Goal: Transaction & Acquisition: Book appointment/travel/reservation

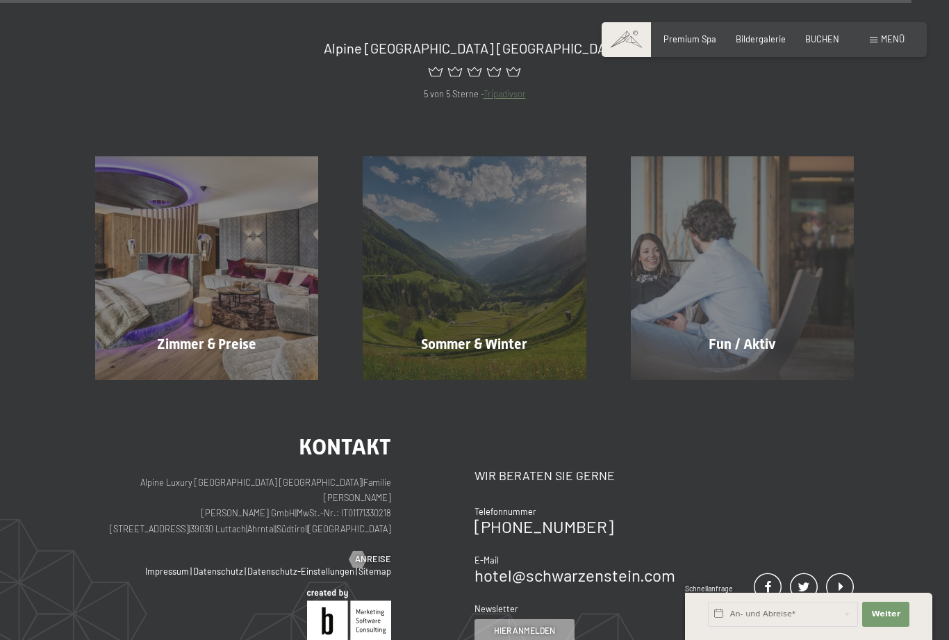
scroll to position [5141, 0]
click at [265, 287] on div "Zimmer & Preise Mehr erfahren" at bounding box center [207, 268] width 268 height 223
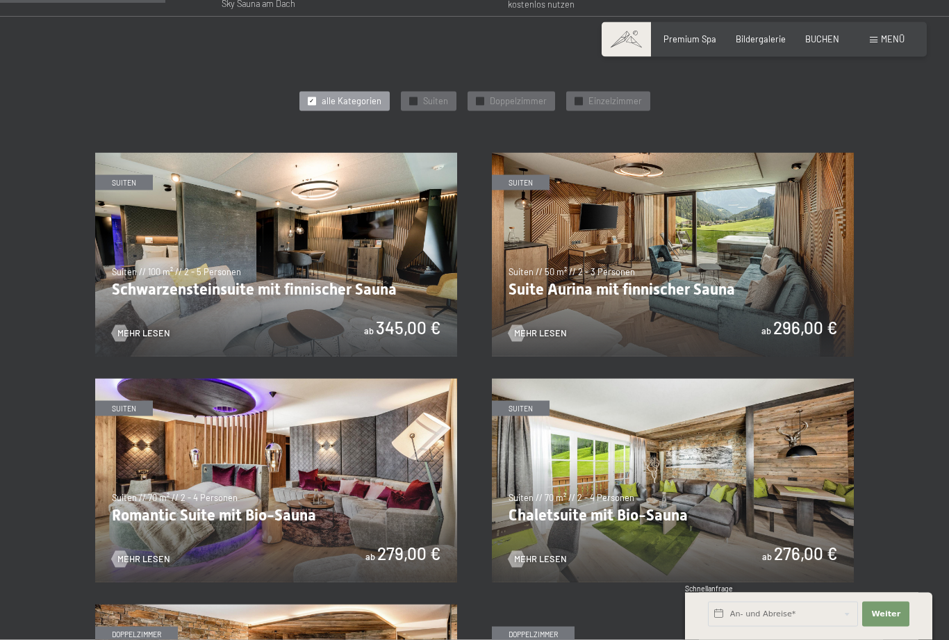
scroll to position [588, 0]
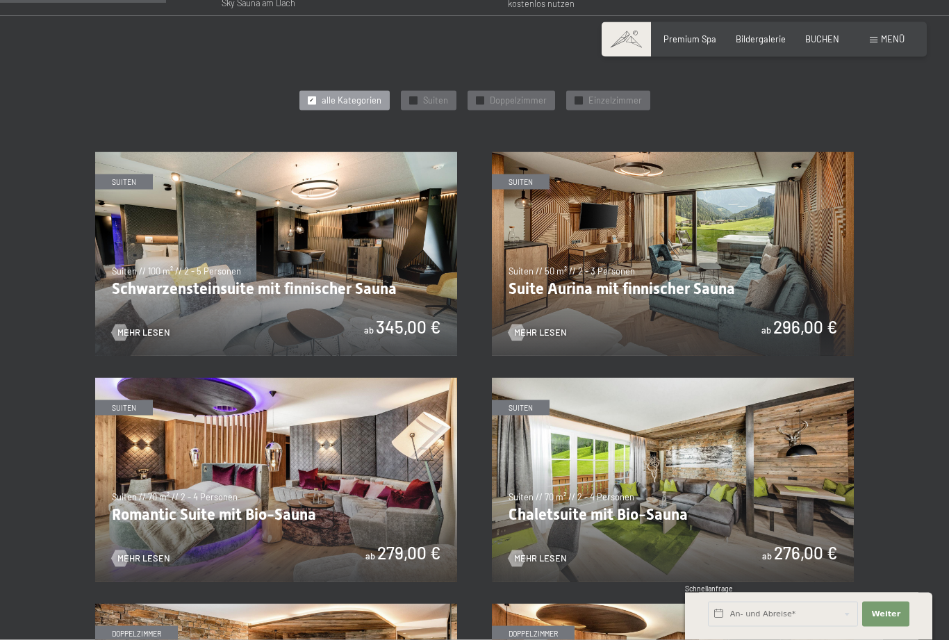
click at [657, 452] on img at bounding box center [673, 480] width 362 height 204
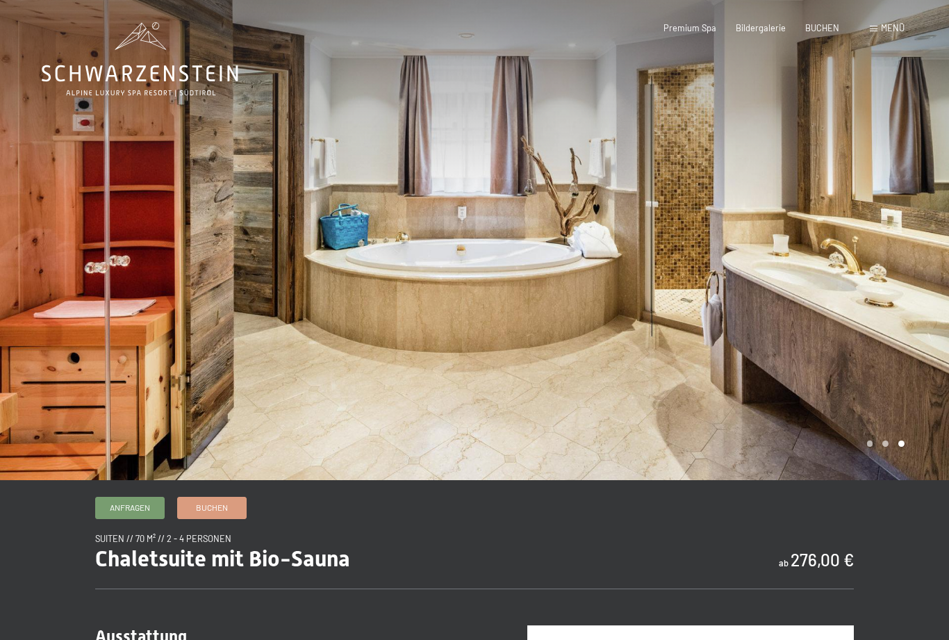
click at [875, 28] on span at bounding box center [874, 29] width 8 height 6
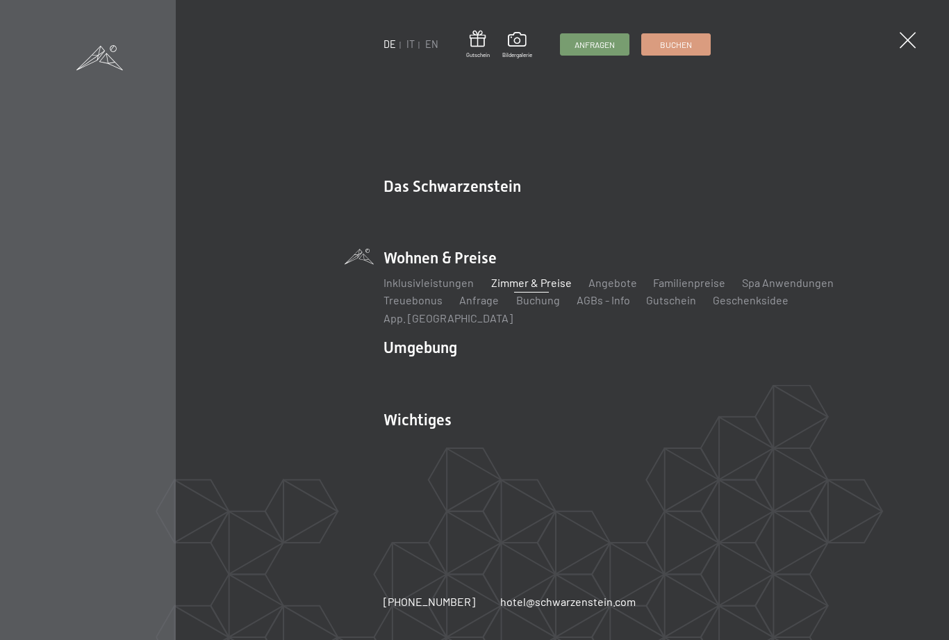
click at [912, 37] on span at bounding box center [908, 40] width 16 height 16
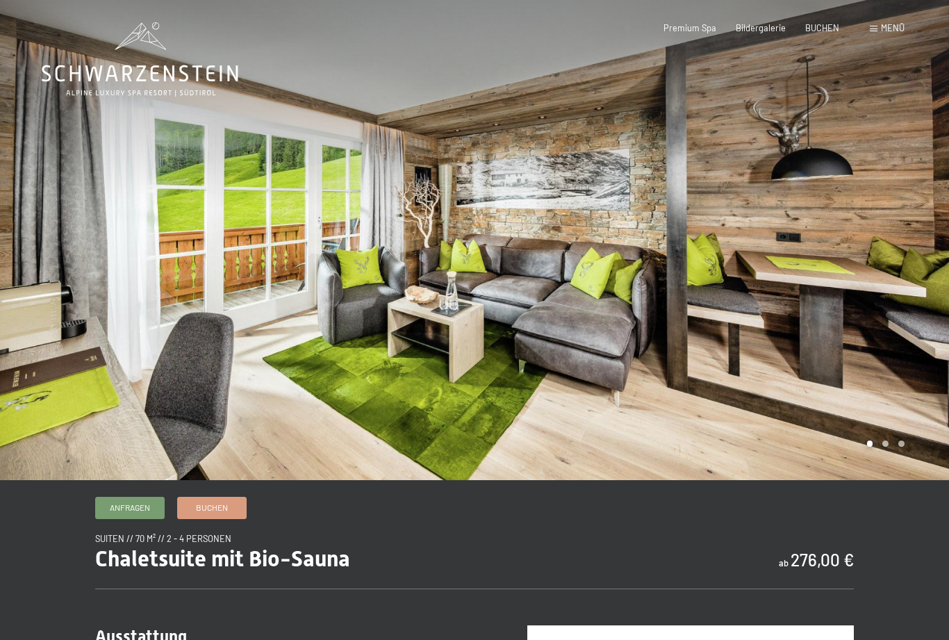
click at [875, 28] on span at bounding box center [874, 29] width 8 height 6
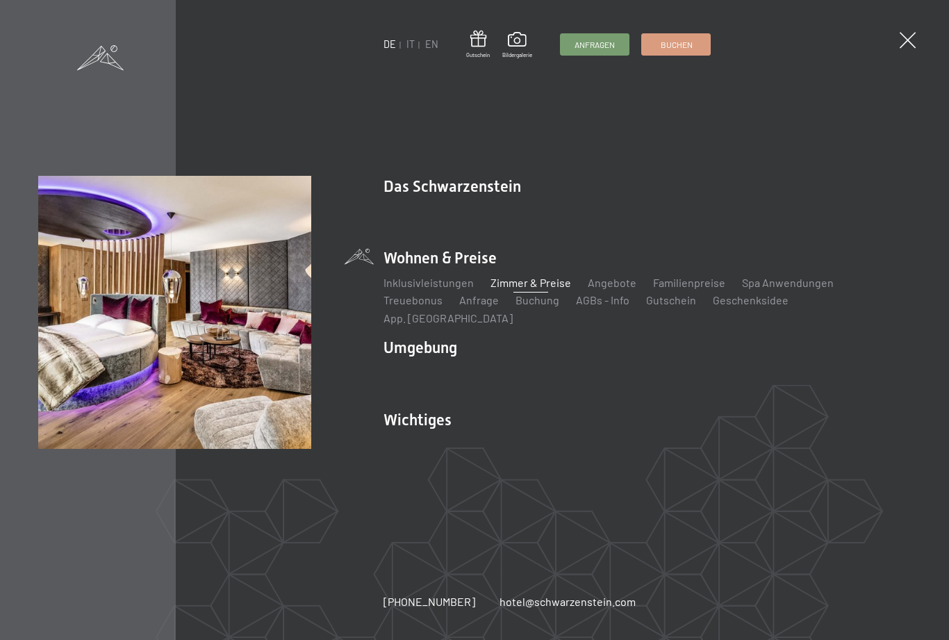
click at [252, 361] on img at bounding box center [174, 312] width 273 height 273
click at [902, 40] on span at bounding box center [908, 40] width 16 height 16
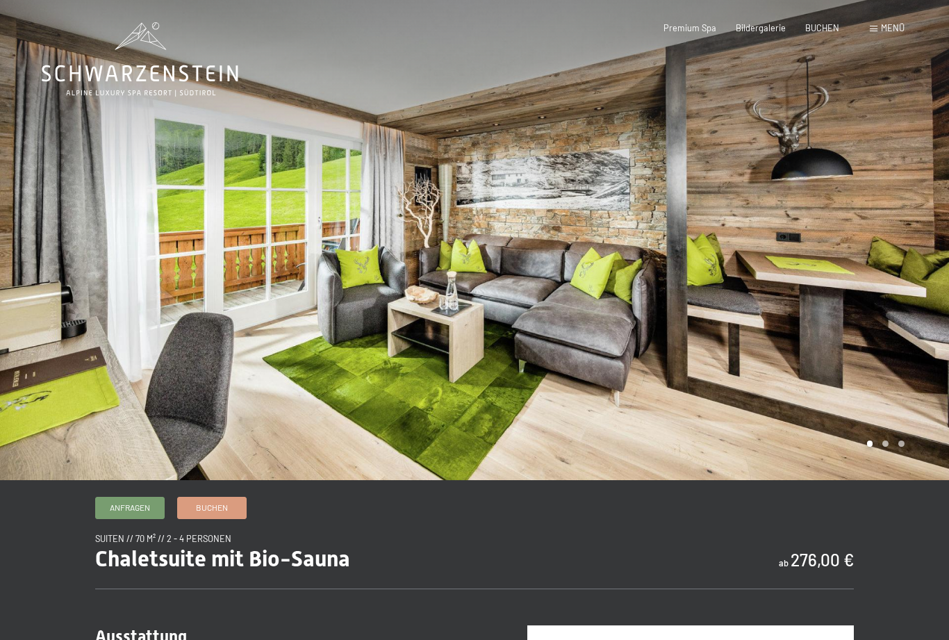
click at [889, 25] on span "Menü" at bounding box center [893, 27] width 24 height 11
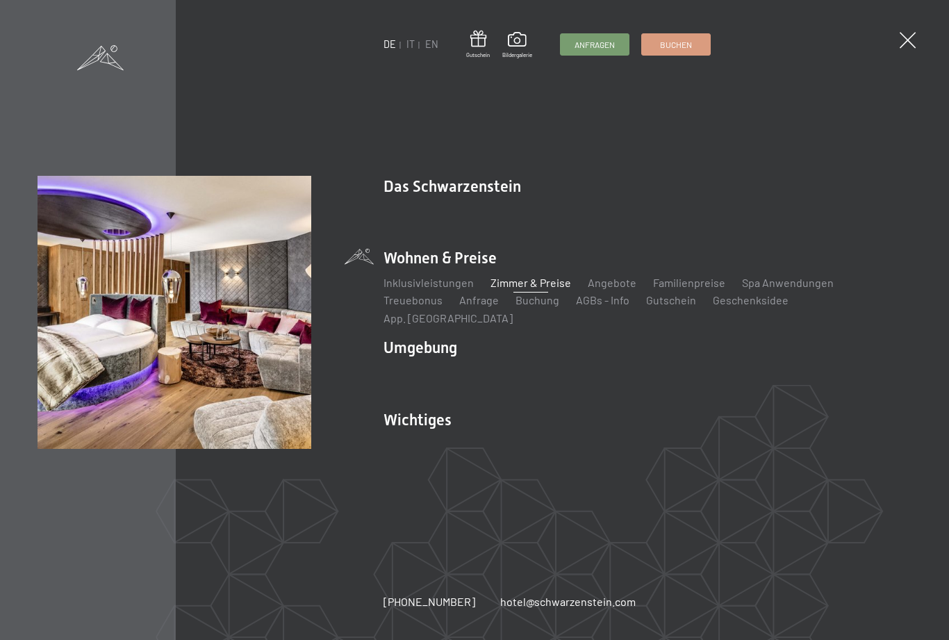
click at [693, 43] on link "Buchen" at bounding box center [676, 44] width 68 height 21
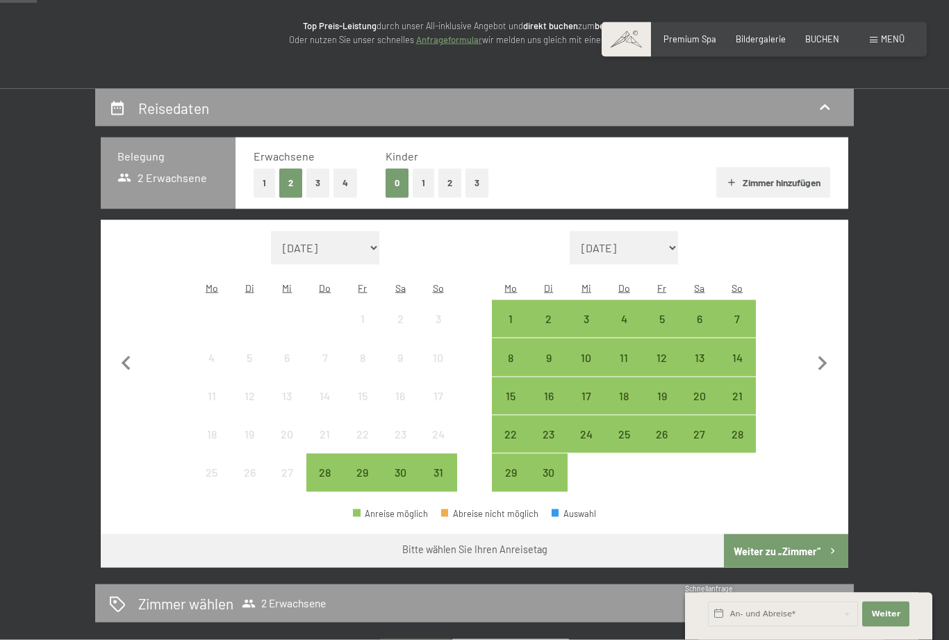
scroll to position [177, 0]
click at [330, 466] on div "28" at bounding box center [325, 483] width 35 height 35
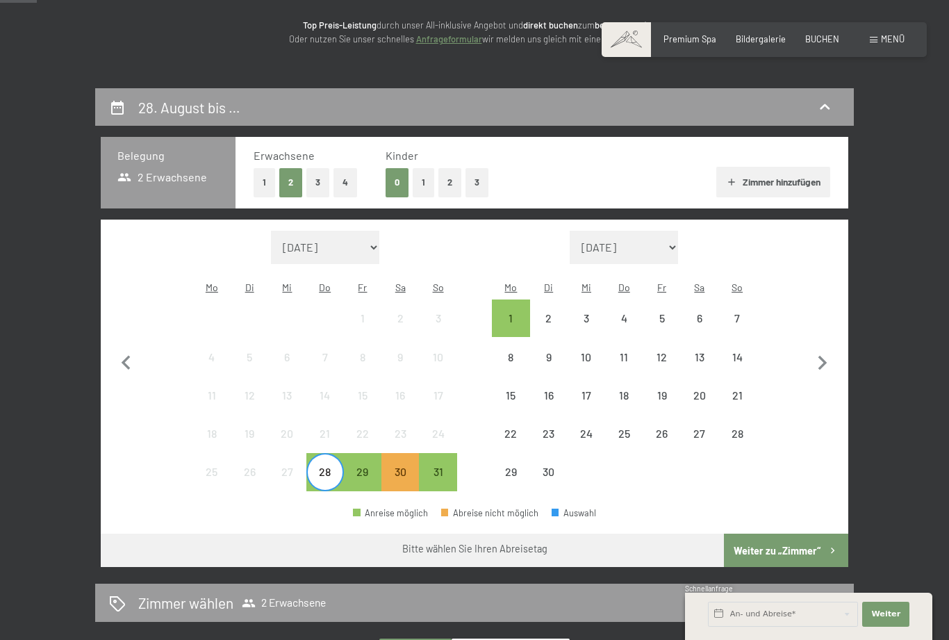
click at [400, 466] on div "30" at bounding box center [400, 483] width 35 height 35
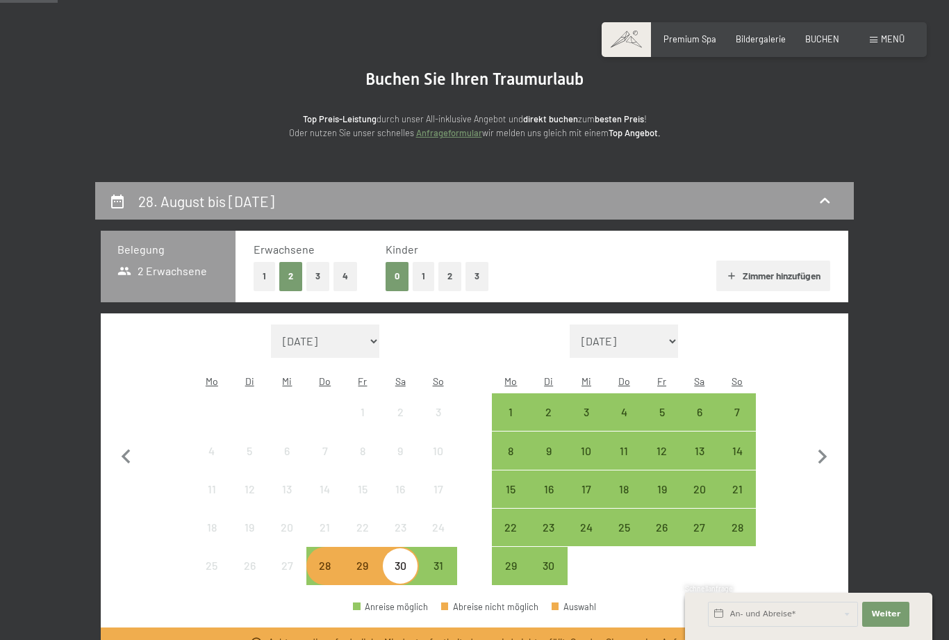
scroll to position [0, 0]
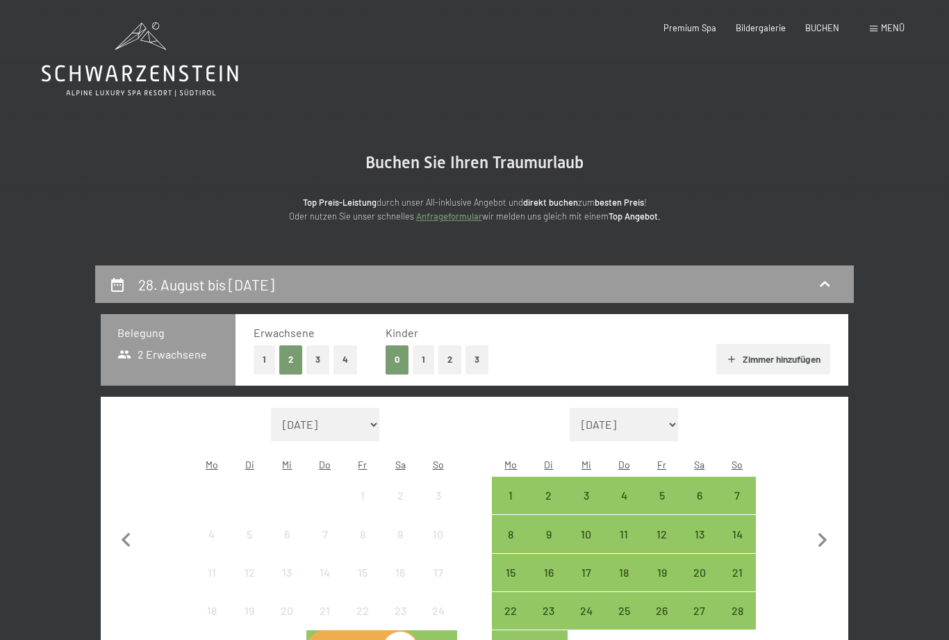
click at [884, 28] on span "Menü" at bounding box center [893, 27] width 24 height 11
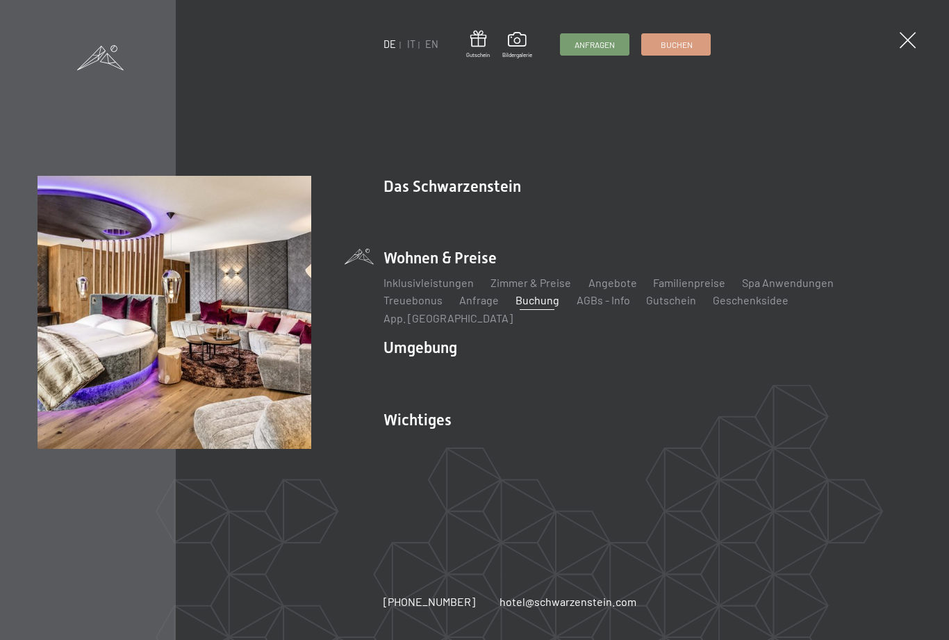
click at [902, 42] on span at bounding box center [908, 40] width 16 height 16
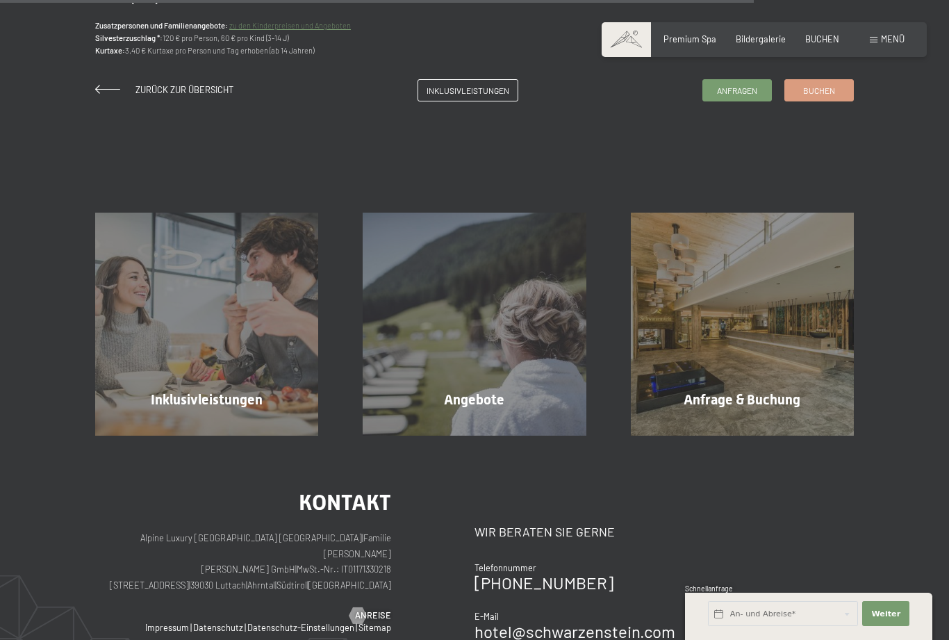
scroll to position [1176, 0]
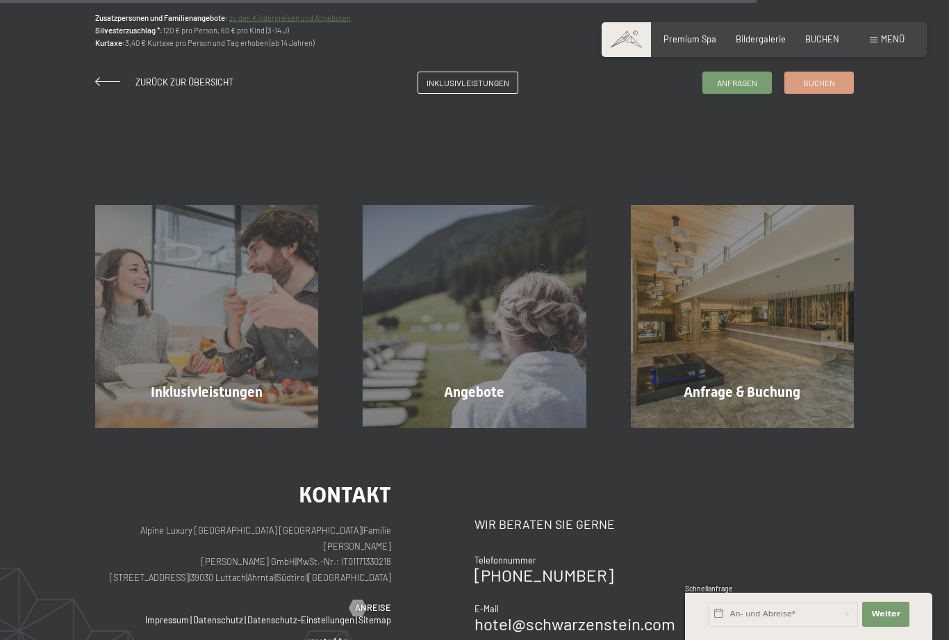
click at [787, 360] on div "Anfrage & Buchung Mehr erfahren" at bounding box center [743, 316] width 268 height 223
